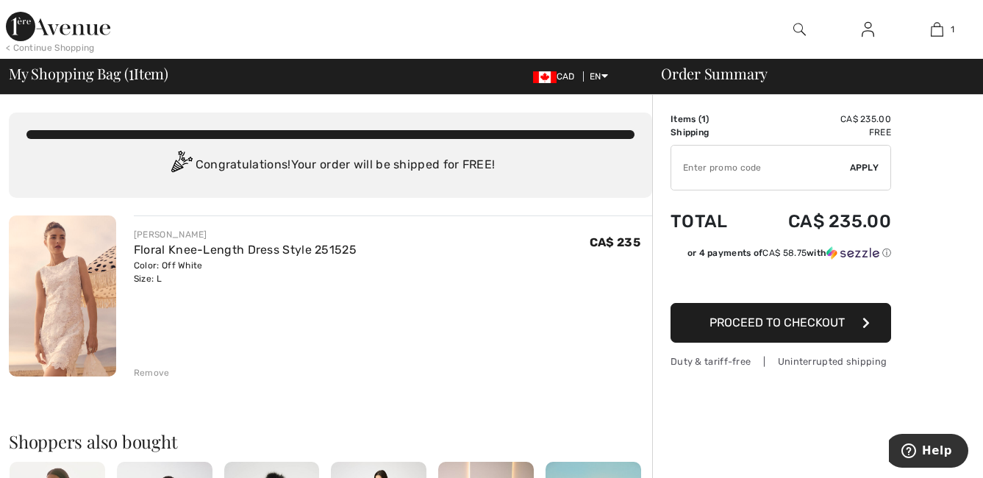
click at [792, 166] on input "TEXT" at bounding box center [760, 168] width 179 height 44
click at [755, 324] on span "Proceed to Checkout" at bounding box center [777, 322] width 135 height 14
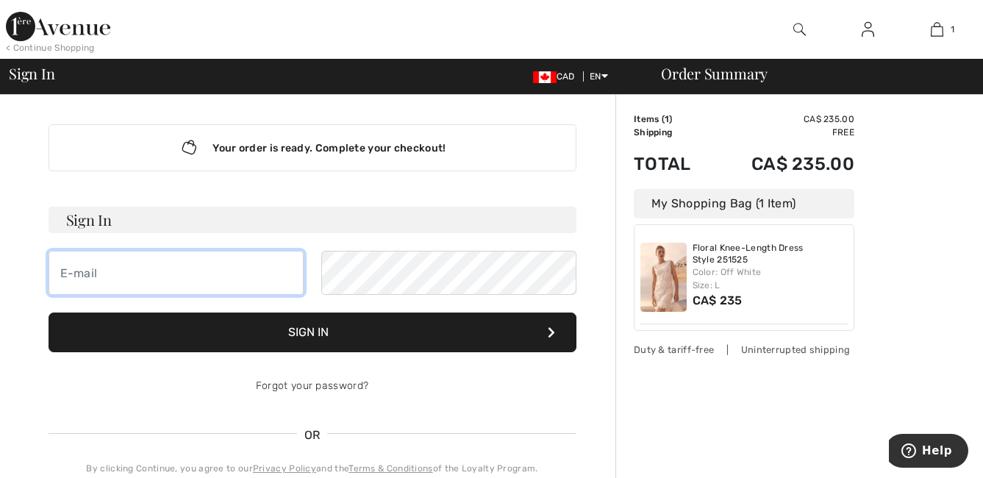
click at [174, 263] on input "email" at bounding box center [176, 273] width 255 height 44
type input "dnd2norman@yahoo.ca"
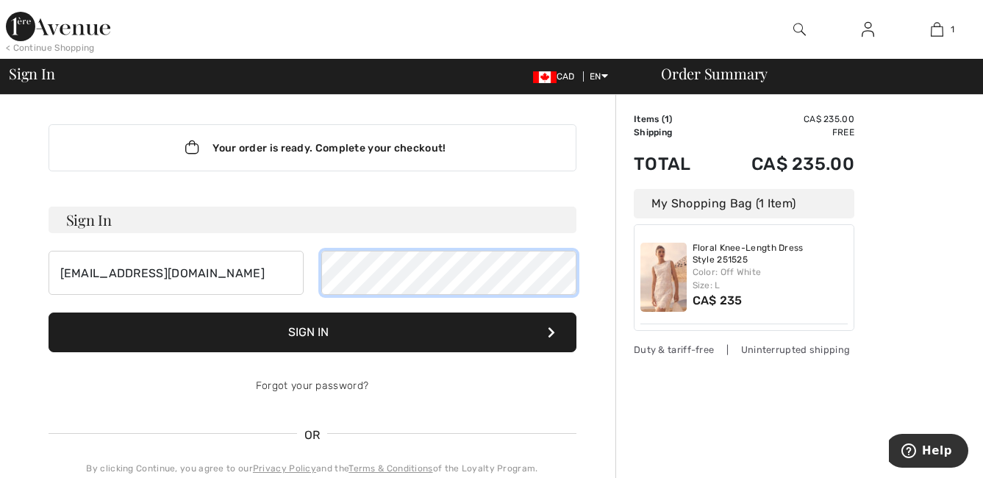
click at [49, 313] on button "Sign In" at bounding box center [313, 333] width 528 height 40
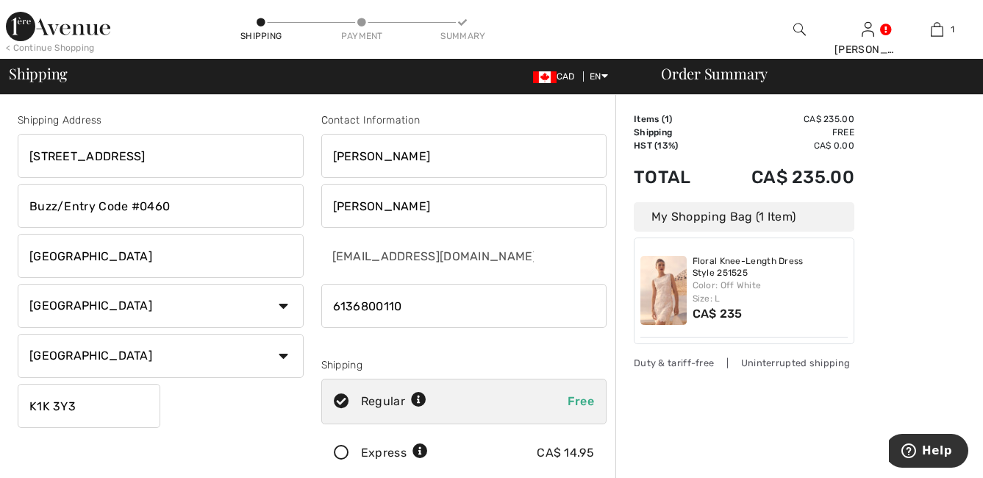
drag, startPoint x: 212, startPoint y: 156, endPoint x: 15, endPoint y: 150, distance: 196.4
click at [15, 150] on div "Shipping Address 641 Bathgate Drive Apt. #2414 Buzz/Entry Code #0460 Ottawa Cou…" at bounding box center [161, 297] width 304 height 369
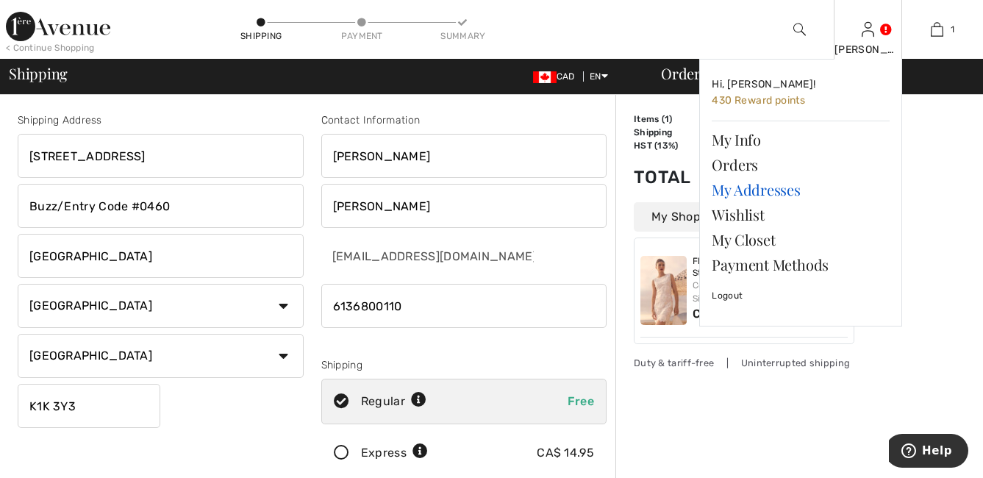
click at [782, 193] on link "My Addresses" at bounding box center [801, 189] width 178 height 25
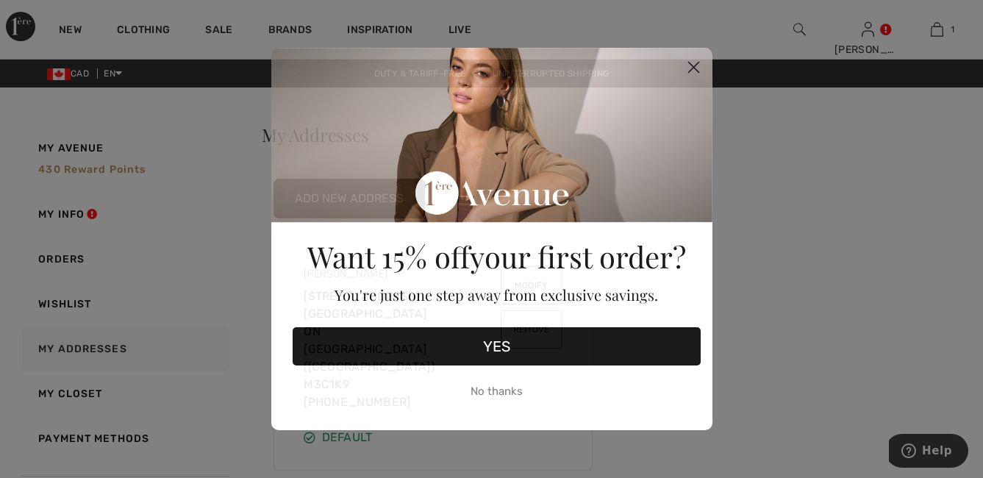
click at [690, 69] on circle "Close dialog" at bounding box center [693, 67] width 24 height 24
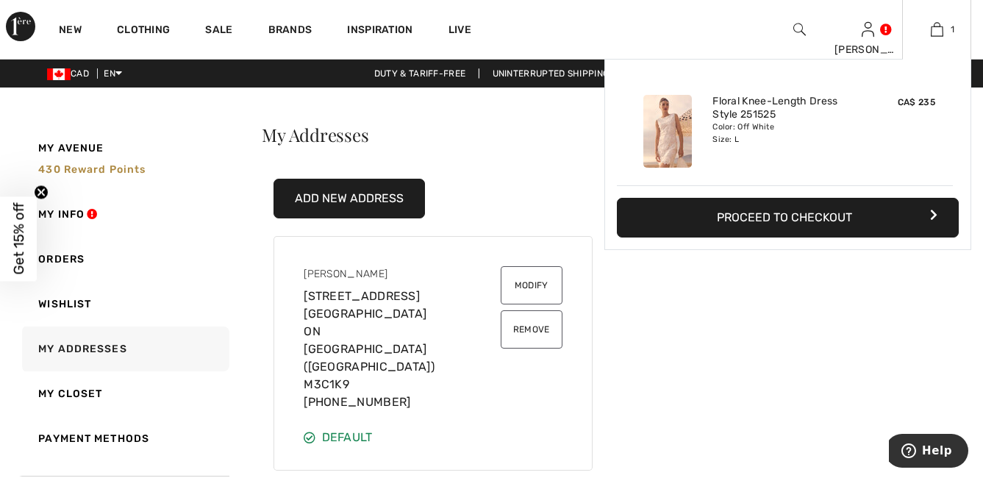
click at [833, 208] on button "Proceed to Checkout" at bounding box center [788, 218] width 342 height 40
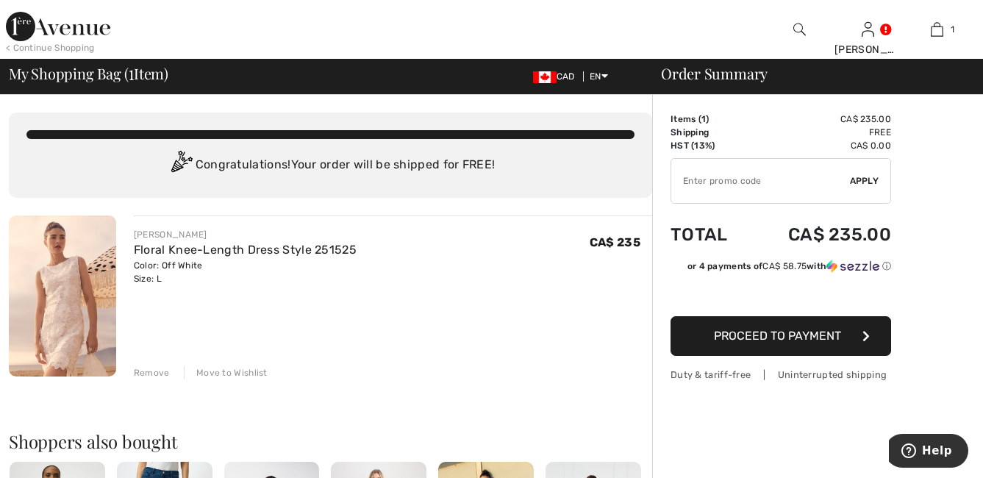
click at [777, 339] on span "Proceed to Payment" at bounding box center [777, 336] width 127 height 14
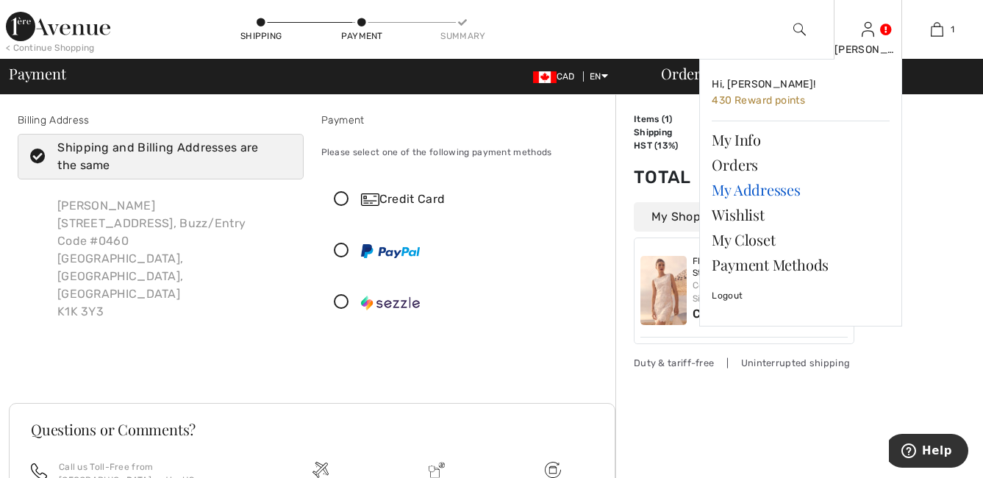
click at [741, 188] on link "My Addresses" at bounding box center [801, 189] width 178 height 25
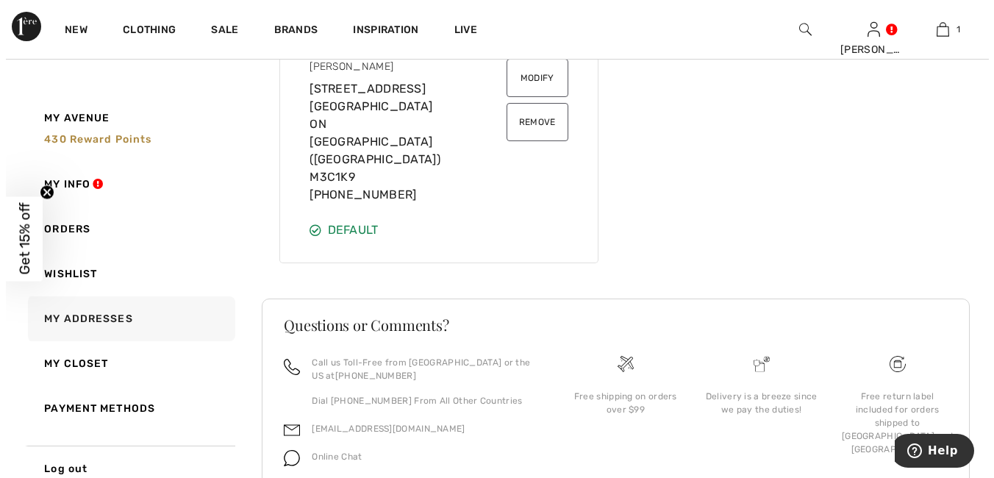
scroll to position [52, 0]
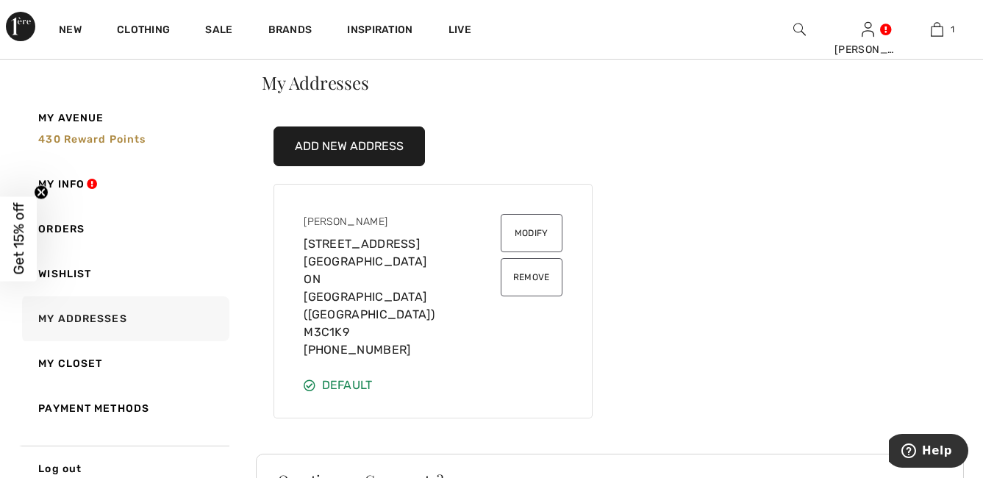
click at [513, 238] on button "Modify" at bounding box center [532, 233] width 62 height 38
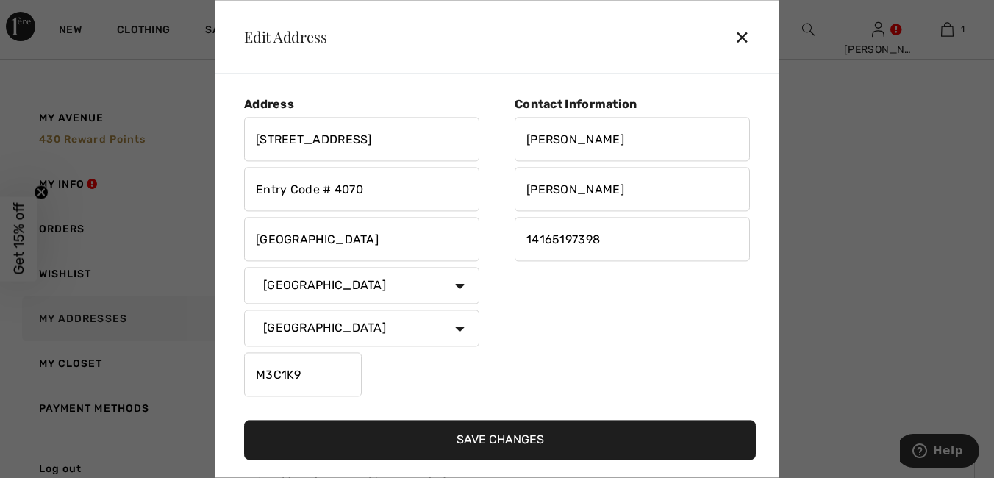
click at [513, 439] on button "Save Changes" at bounding box center [500, 441] width 512 height 40
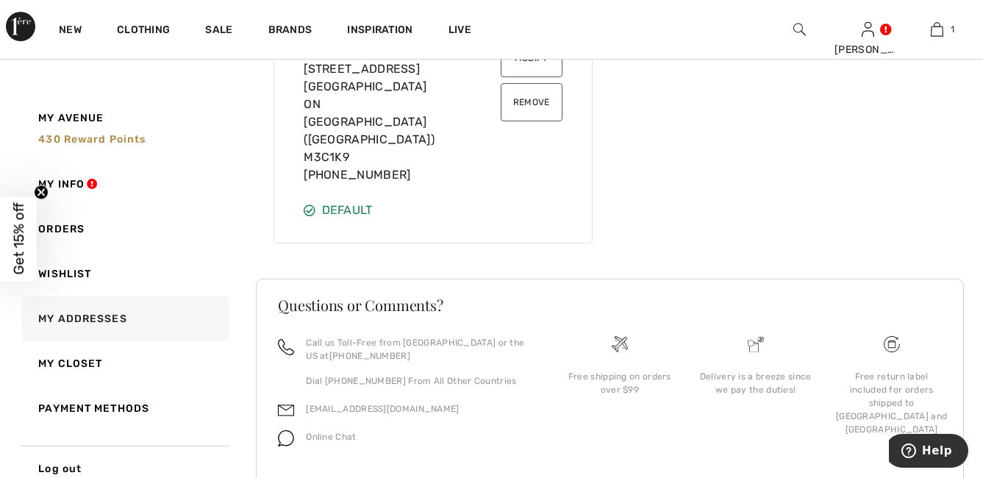
scroll to position [162, 0]
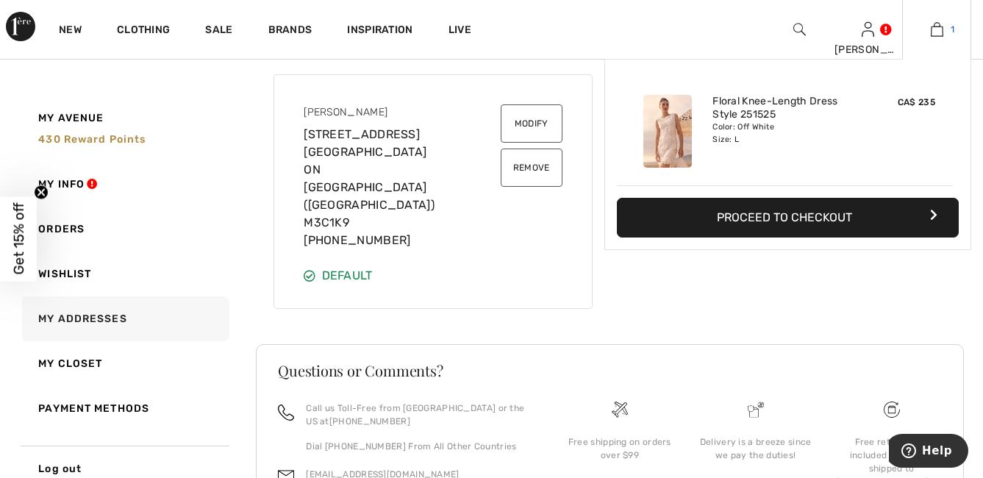
click at [927, 30] on link "1" at bounding box center [937, 30] width 68 height 18
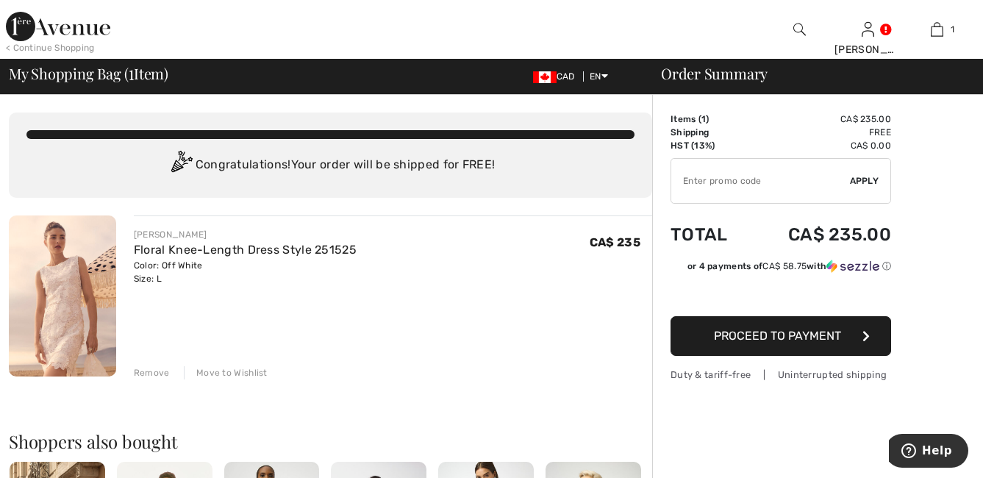
click at [791, 345] on button "Proceed to Payment" at bounding box center [781, 336] width 221 height 40
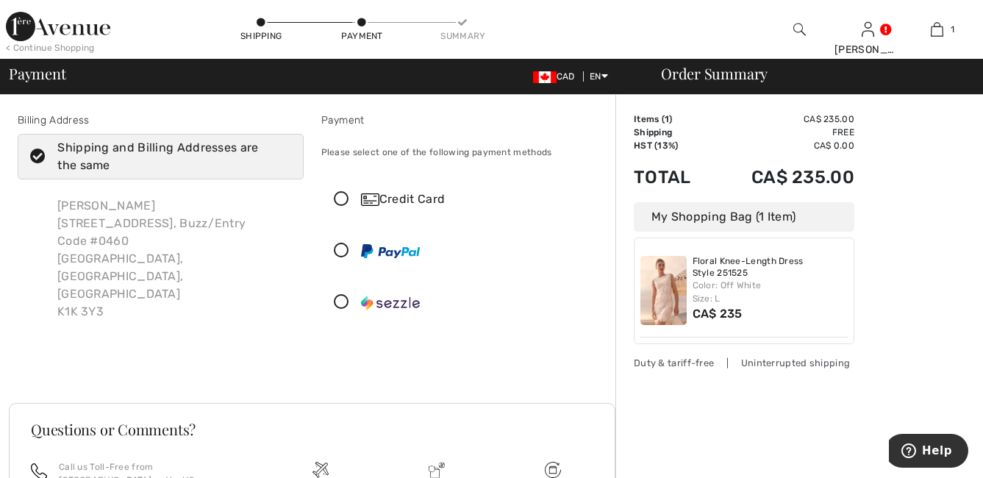
click at [43, 167] on label "Shipping and Billing Addresses are the same" at bounding box center [161, 157] width 286 height 46
click at [282, 167] on input "Shipping and Billing Addresses are the same" at bounding box center [287, 157] width 10 height 44
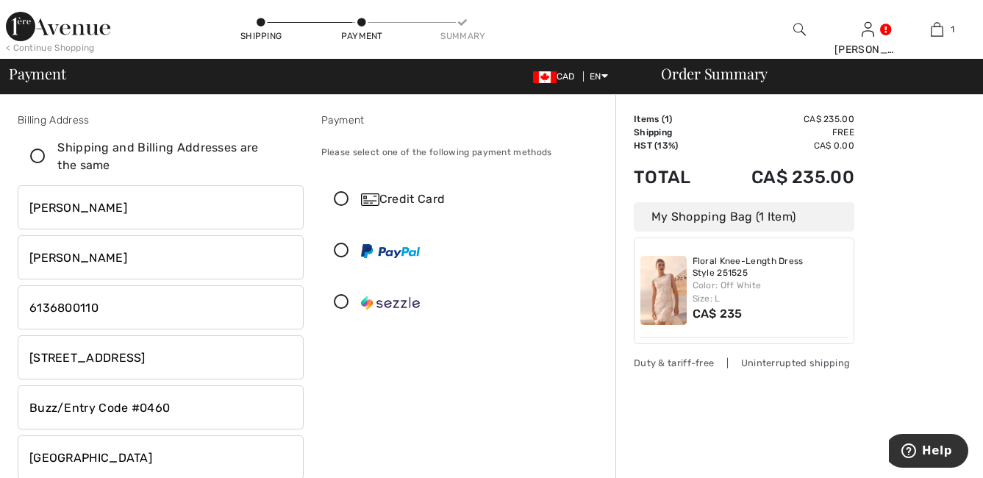
checkbox input "false"
drag, startPoint x: 99, startPoint y: 304, endPoint x: 9, endPoint y: 302, distance: 90.5
click at [9, 302] on div "Billing Address Shipping and Billing Addresses are the same [PERSON_NAME] [STRE…" at bounding box center [161, 374] width 304 height 523
type input "4165197398"
drag, startPoint x: 229, startPoint y: 352, endPoint x: 14, endPoint y: 371, distance: 215.6
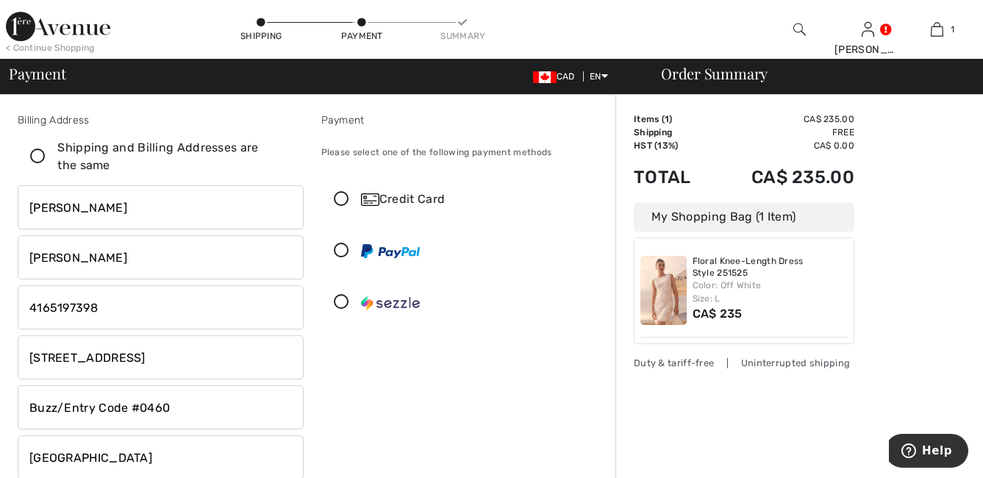
click at [14, 371] on div "Billing Address Shipping and Billing Addresses are the same [PERSON_NAME] [STRE…" at bounding box center [161, 374] width 304 height 523
type input "3"
type input "[STREET_ADDRESS]"
drag, startPoint x: 182, startPoint y: 406, endPoint x: 139, endPoint y: 403, distance: 42.8
click at [139, 403] on input "Buzz/Entry Code #0460" at bounding box center [161, 407] width 286 height 44
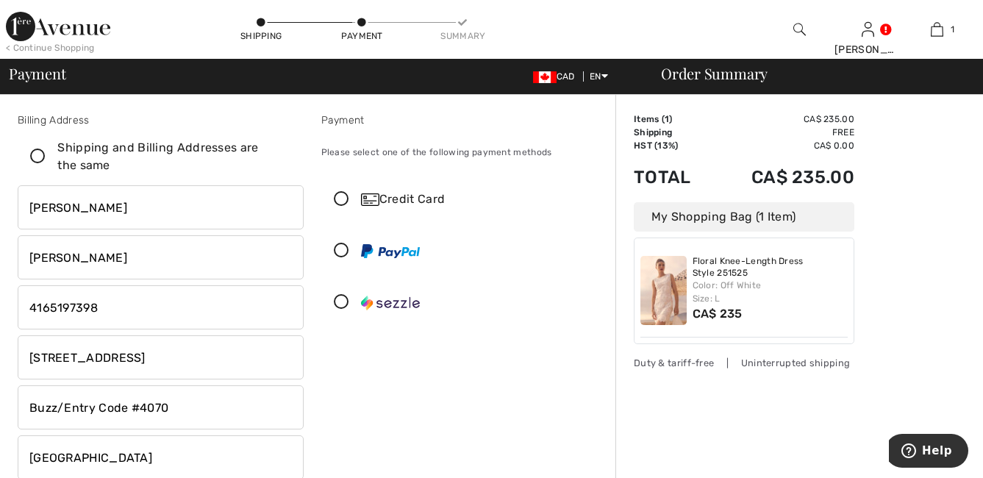
type input "Buzz/Entry Code #4070"
drag, startPoint x: 81, startPoint y: 454, endPoint x: -3, endPoint y: 456, distance: 83.8
click at [0, 456] on html "We value your privacy We use cookies to enhance your browsing experience, serve…" at bounding box center [491, 239] width 983 height 478
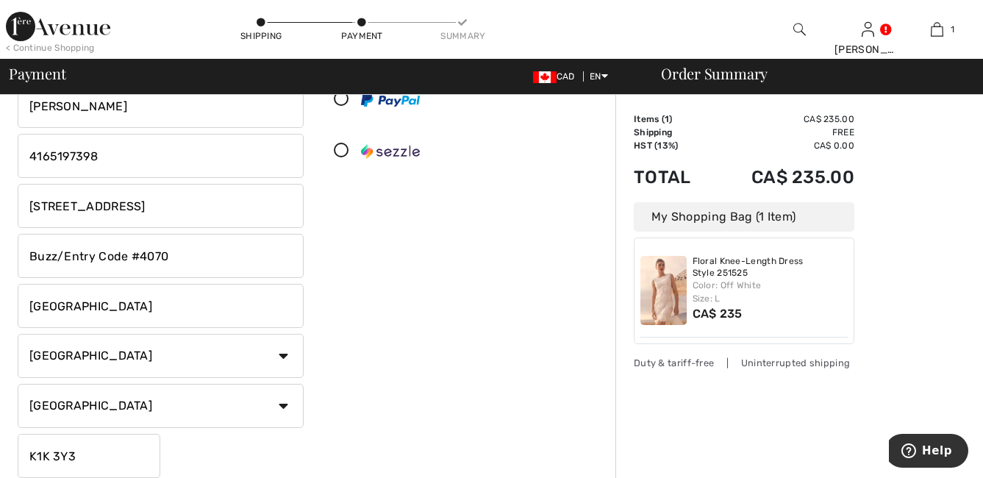
scroll to position [165, 0]
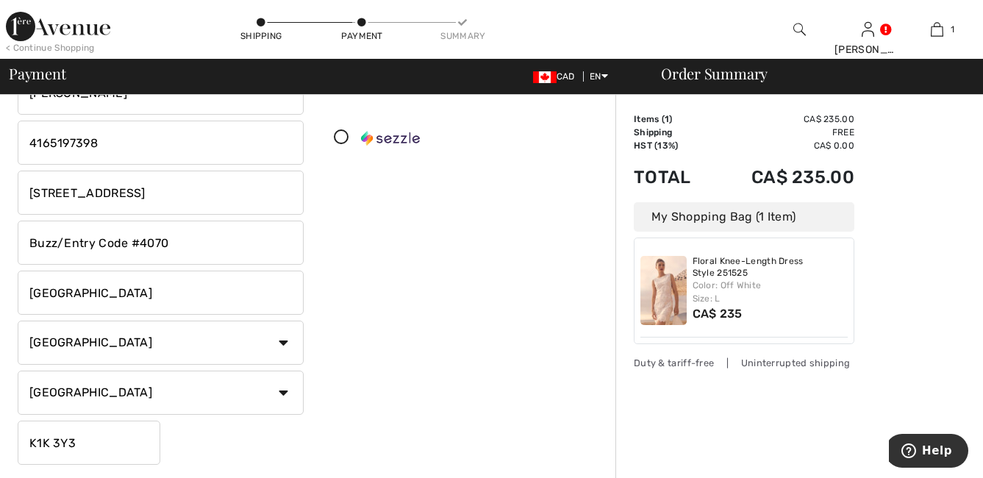
type input "[GEOGRAPHIC_DATA]"
drag, startPoint x: 98, startPoint y: 445, endPoint x: -3, endPoint y: 446, distance: 100.8
click at [0, 313] on html "We value your privacy We use cookies to enhance your browsing experience, serve…" at bounding box center [491, 74] width 983 height 478
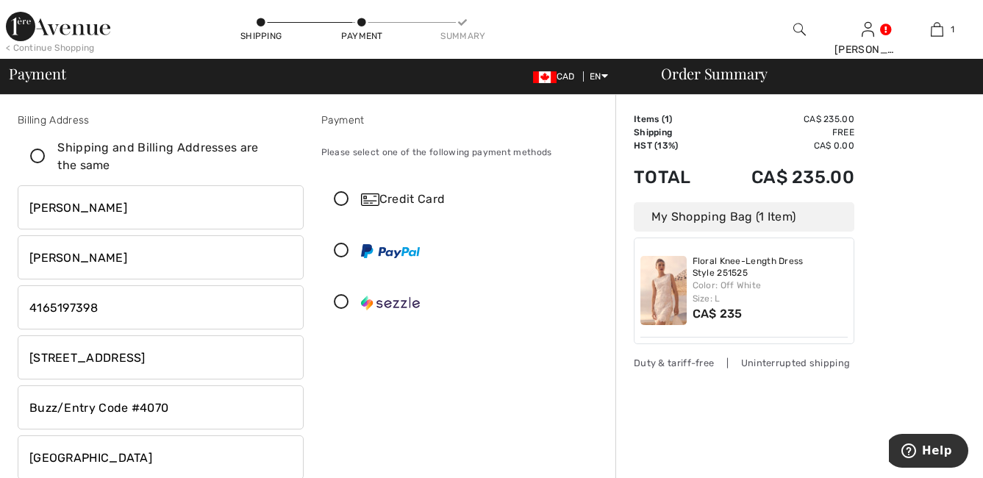
type input "M3C1K9"
click at [38, 157] on icon at bounding box center [37, 156] width 39 height 15
click at [282, 157] on input "Shipping and Billing Addresses are the same" at bounding box center [287, 157] width 10 height 44
checkbox input "true"
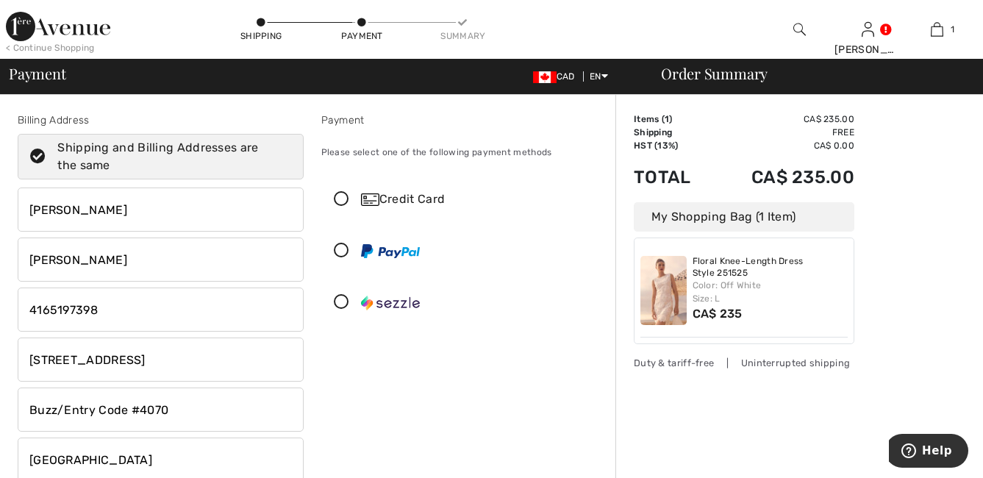
type input "6136800110"
type input "[STREET_ADDRESS]"
type input "Buzz/Entry Code #0460"
type input "[GEOGRAPHIC_DATA]"
type input "K1K 3Y3"
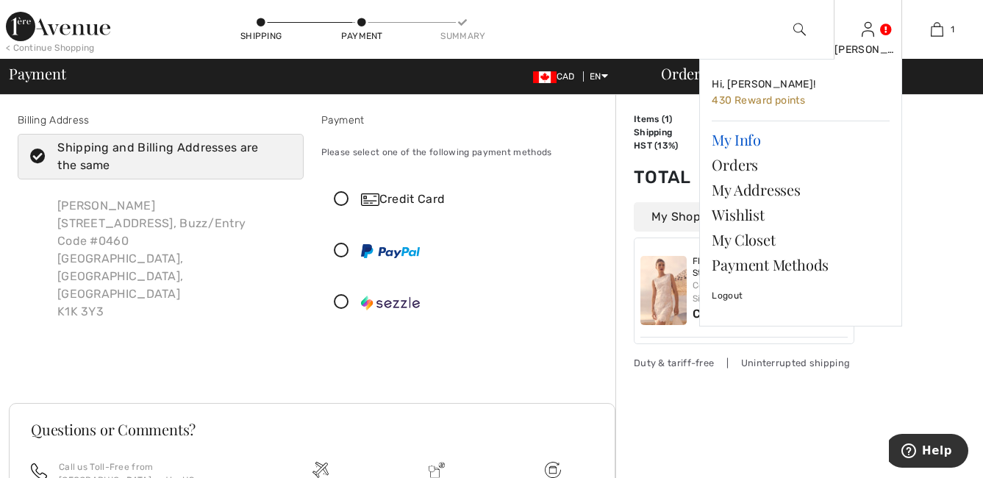
checkbox input "true"
click at [732, 138] on link "My Info" at bounding box center [801, 139] width 178 height 25
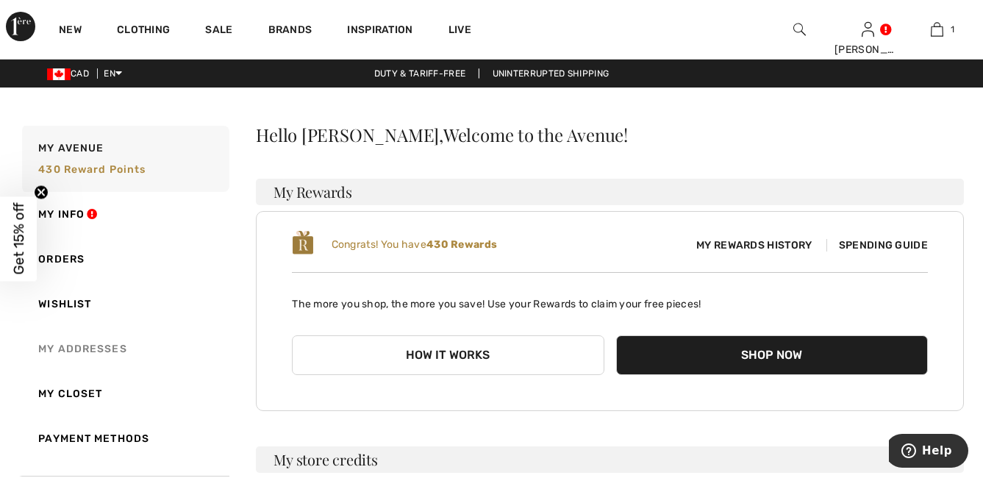
click at [80, 349] on link "My Addresses" at bounding box center [124, 349] width 210 height 45
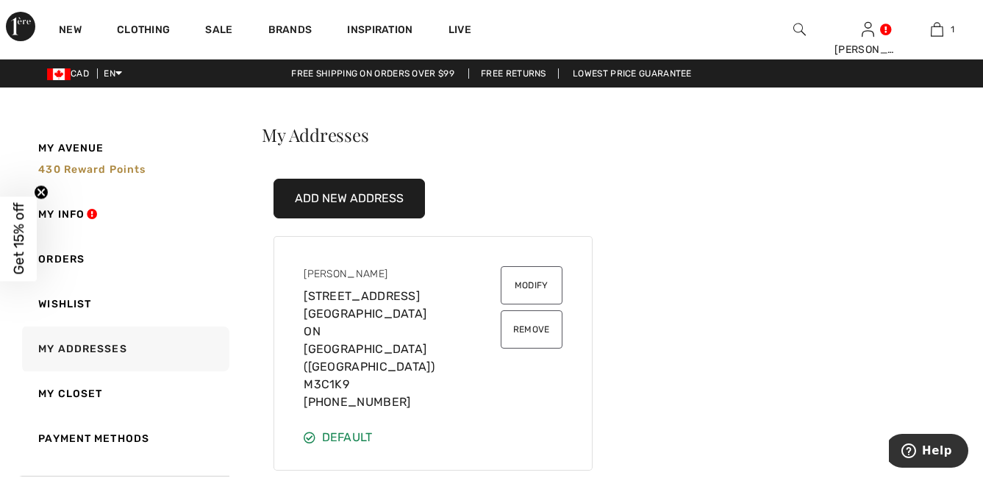
scroll to position [272, 0]
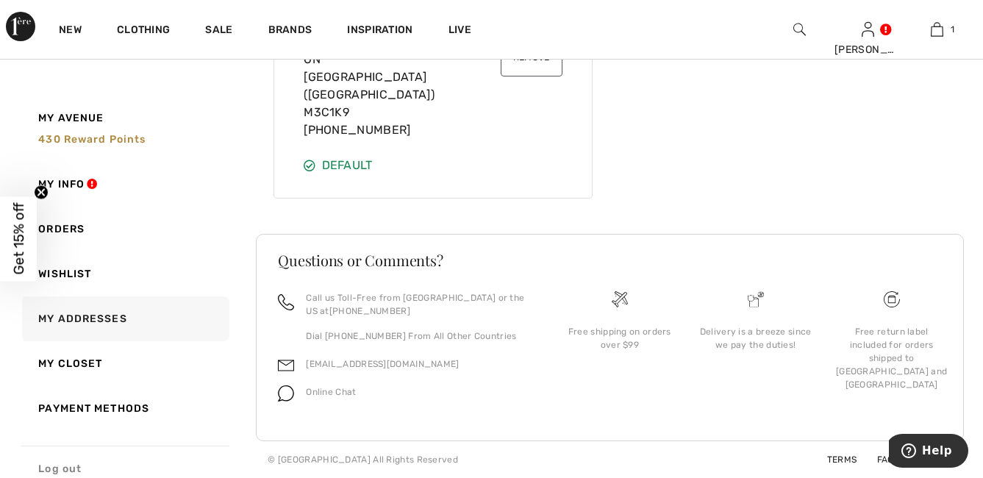
click at [52, 465] on link "Log out" at bounding box center [124, 469] width 210 height 46
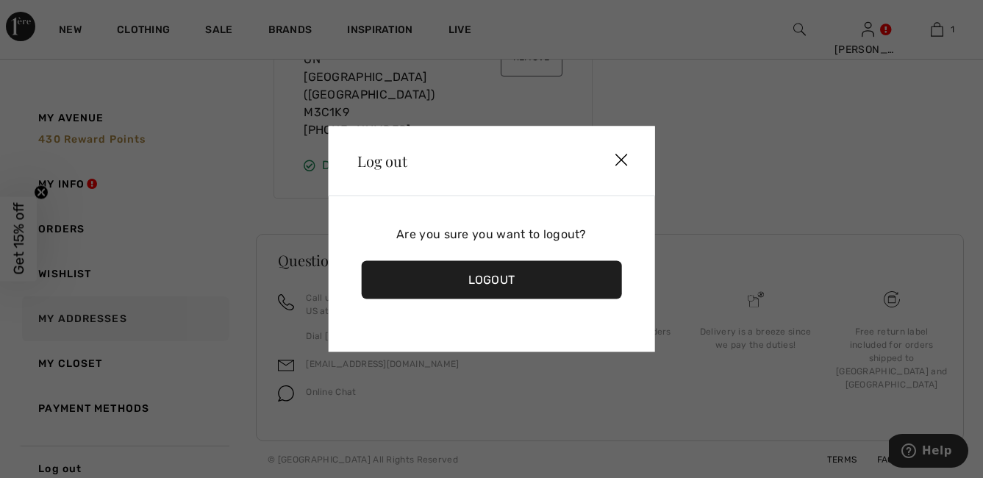
click at [471, 278] on div "Logout" at bounding box center [491, 280] width 261 height 38
